Goal: Transaction & Acquisition: Book appointment/travel/reservation

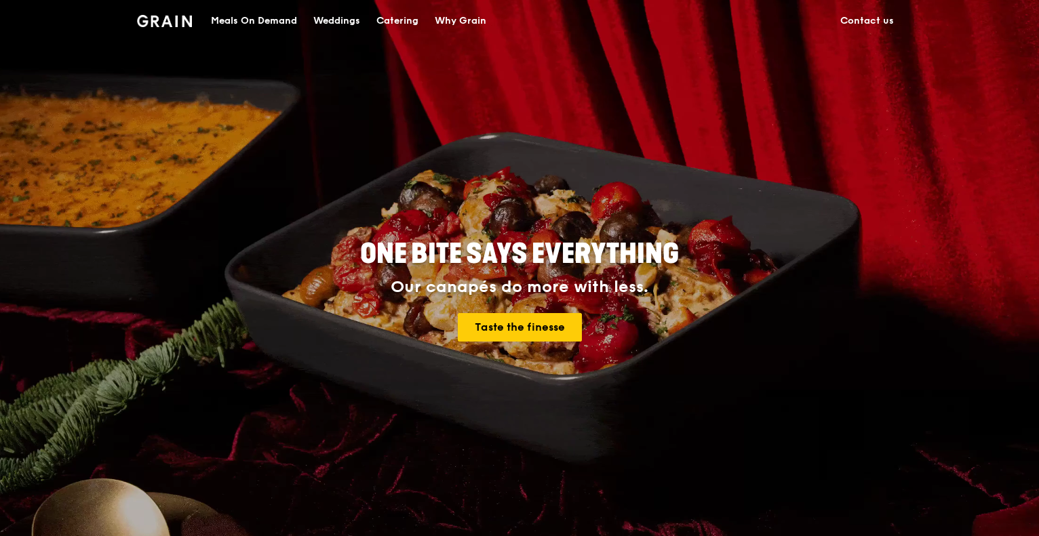
click at [399, 16] on div "Catering" at bounding box center [397, 21] width 42 height 41
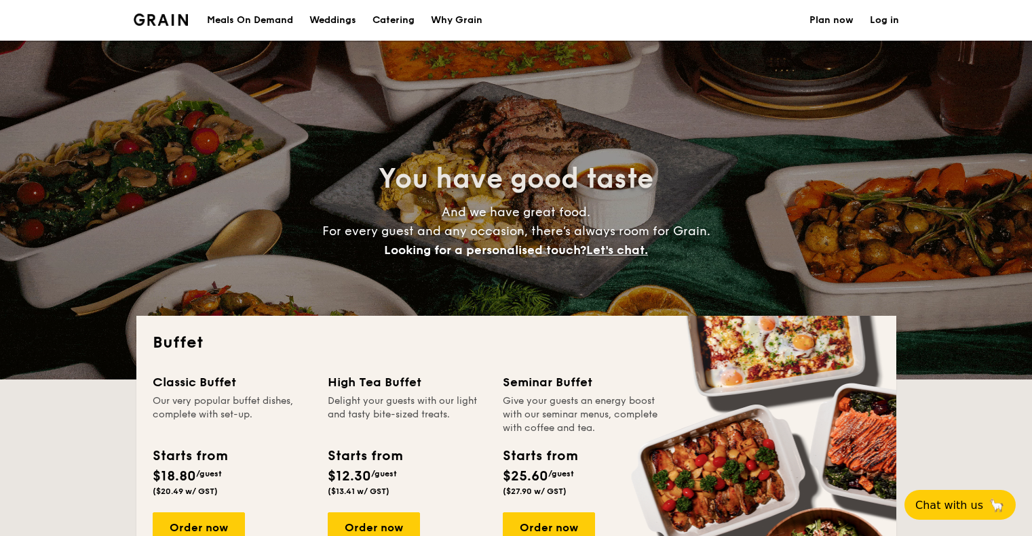
select select
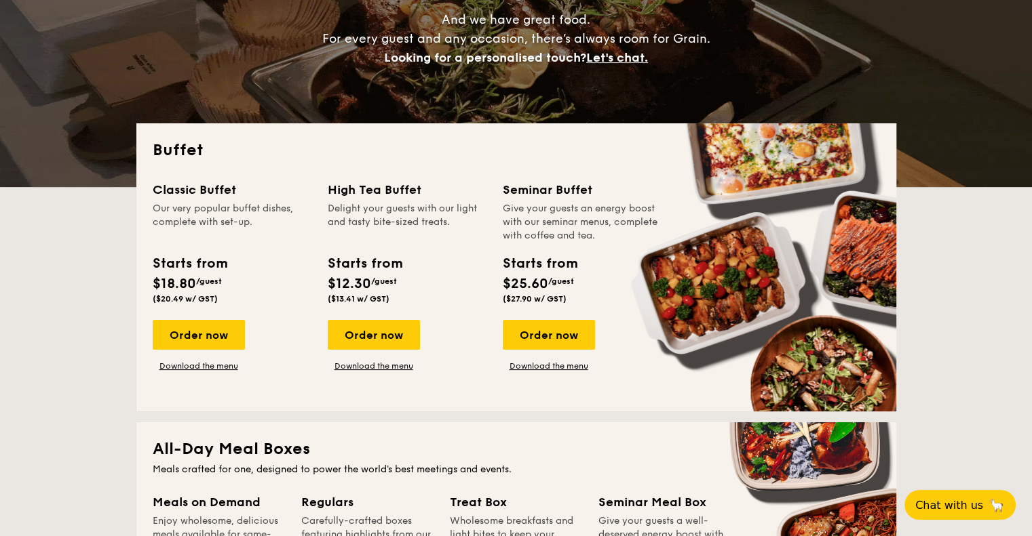
scroll to position [203, 0]
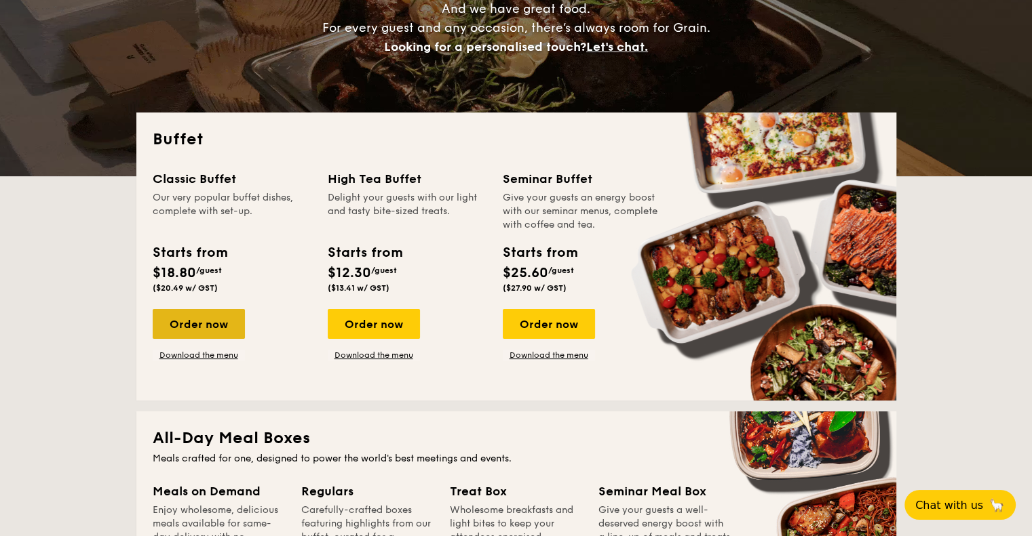
click at [206, 323] on div "Order now" at bounding box center [199, 324] width 92 height 30
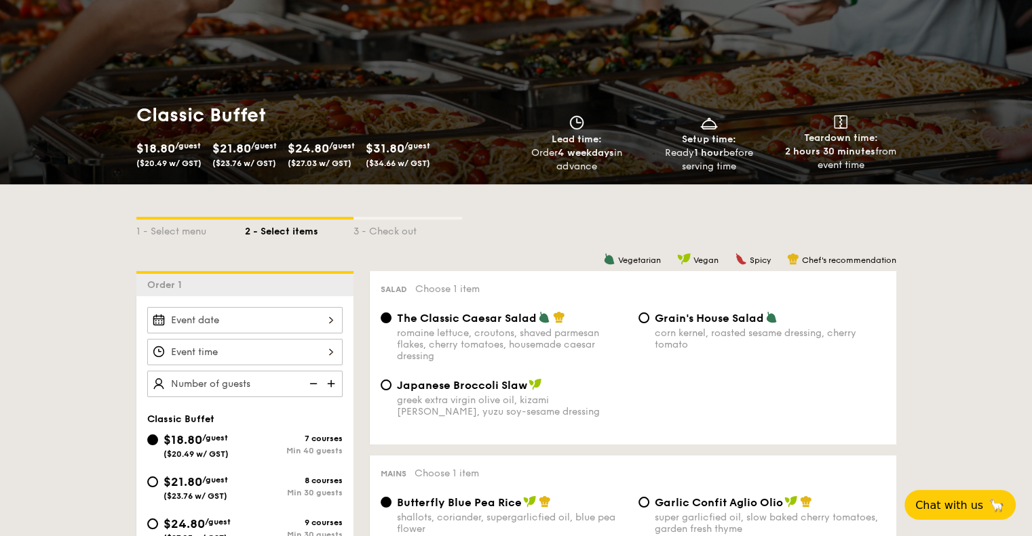
scroll to position [136, 0]
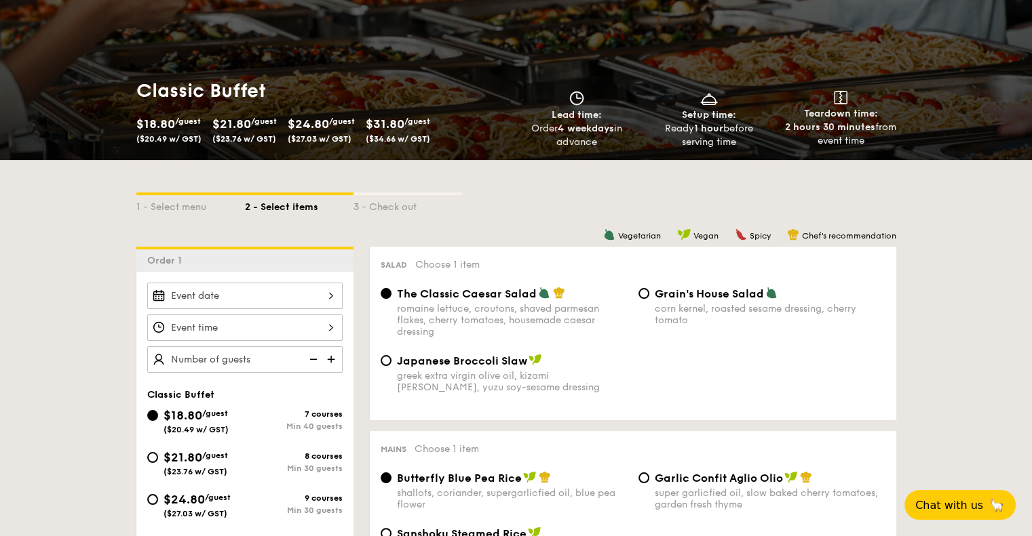
click at [203, 292] on div at bounding box center [244, 296] width 195 height 26
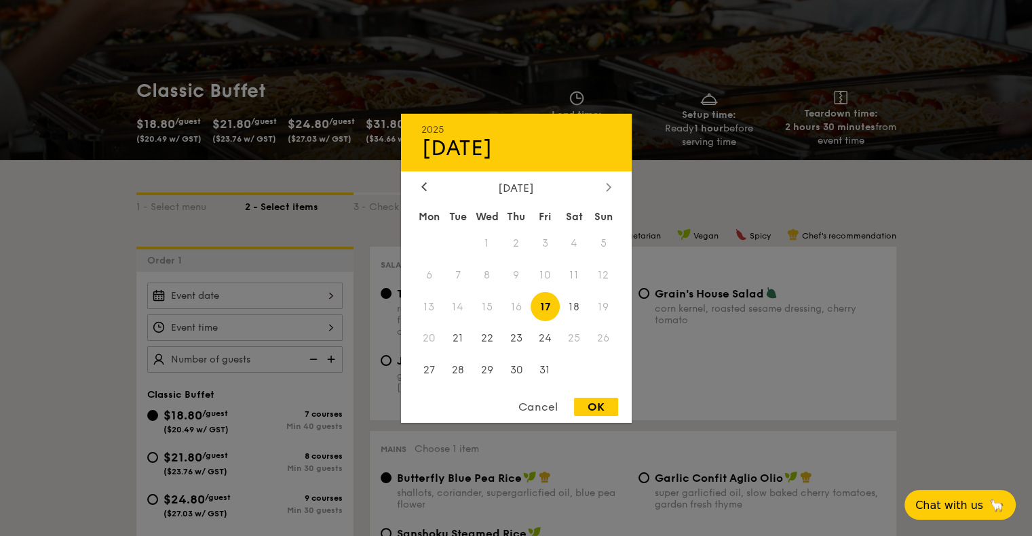
click at [604, 184] on div at bounding box center [608, 187] width 12 height 13
click at [604, 243] on span "2" at bounding box center [603, 243] width 29 height 29
click at [73, 246] on div at bounding box center [516, 268] width 1032 height 536
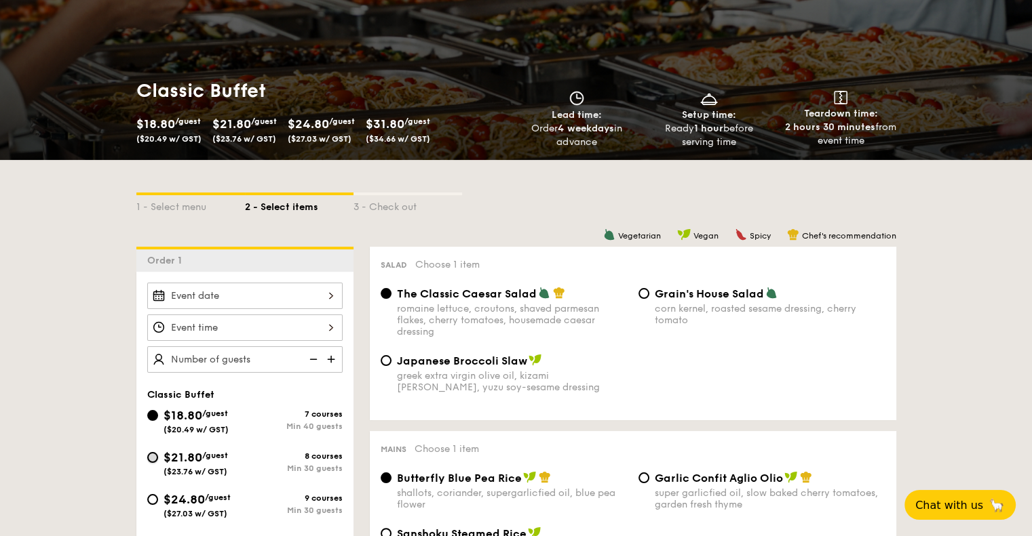
click at [152, 454] on input "$21.80 /guest ($23.76 w/ GST) 8 courses Min 30 guests" at bounding box center [152, 457] width 11 height 11
radio input "true"
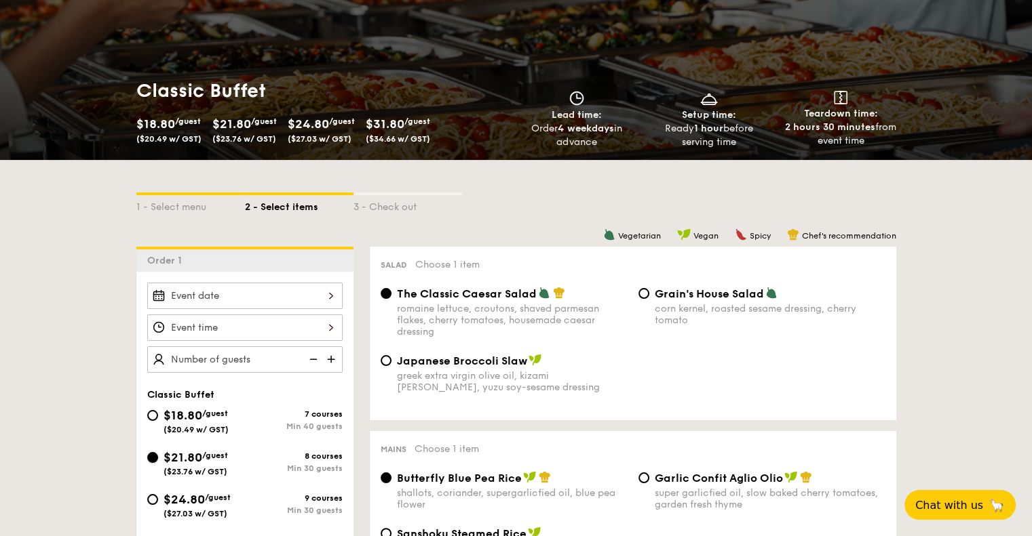
radio input "true"
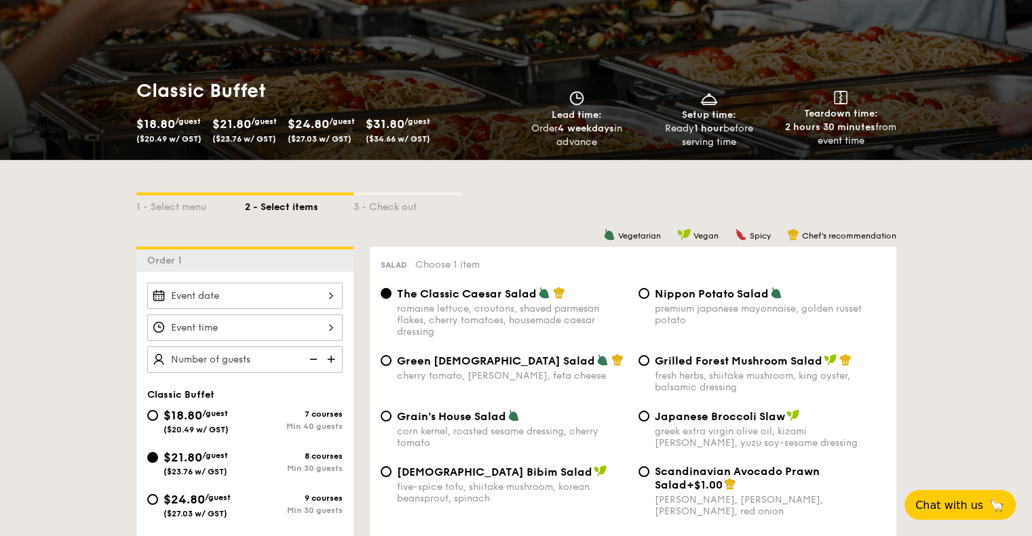
click at [254, 295] on div "2025 Oct [DATE] Tue Wed Thu Fri Sat Sun 1 2 3 4 5 6 7 8 9 10 11 12 13 14 15 16 …" at bounding box center [244, 296] width 195 height 26
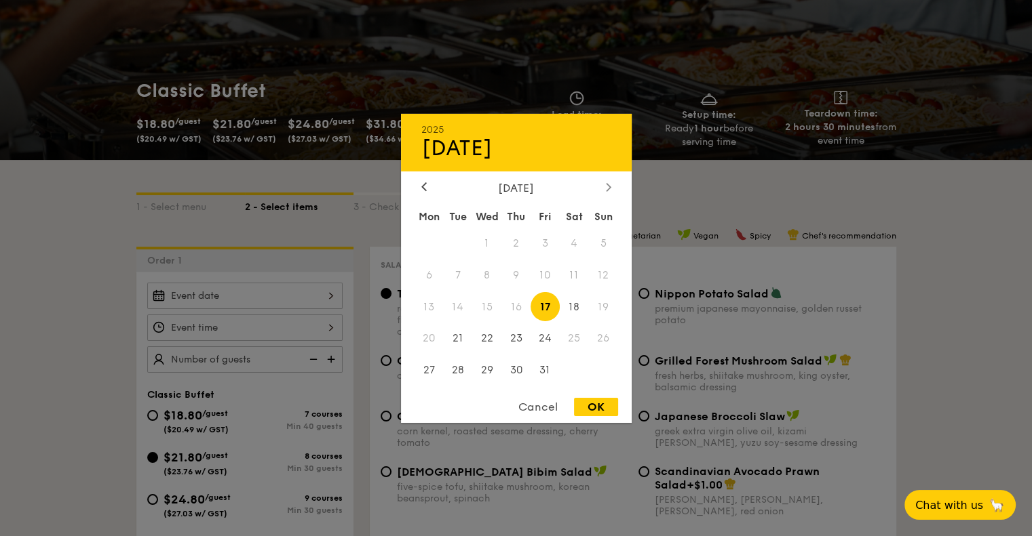
click at [608, 187] on icon at bounding box center [608, 186] width 5 height 9
click at [601, 243] on span "2" at bounding box center [603, 243] width 29 height 29
click at [992, 271] on div at bounding box center [516, 268] width 1032 height 536
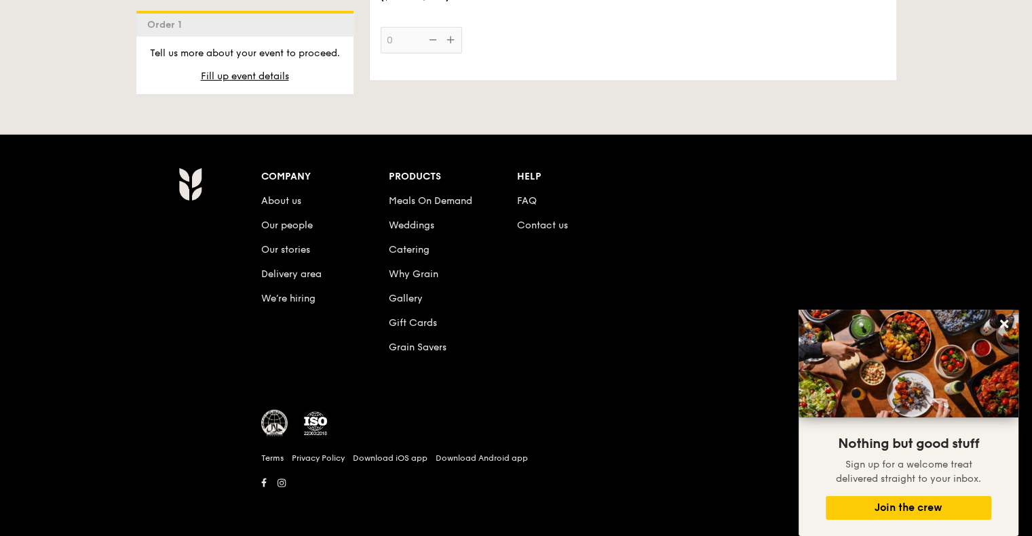
scroll to position [3266, 0]
click at [526, 197] on link "FAQ" at bounding box center [527, 201] width 20 height 12
